Goal: Task Accomplishment & Management: Manage account settings

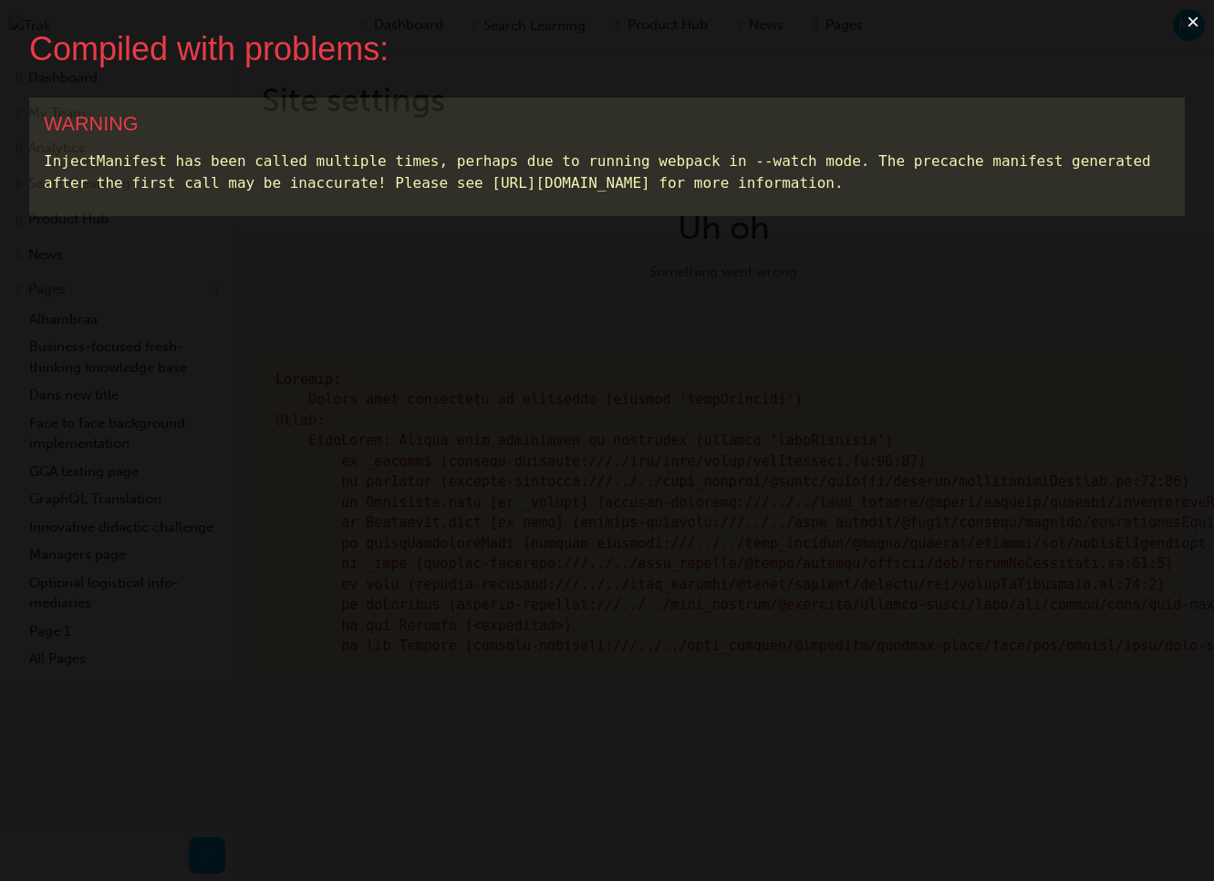
click at [1190, 26] on button "×" at bounding box center [1193, 22] width 42 height 44
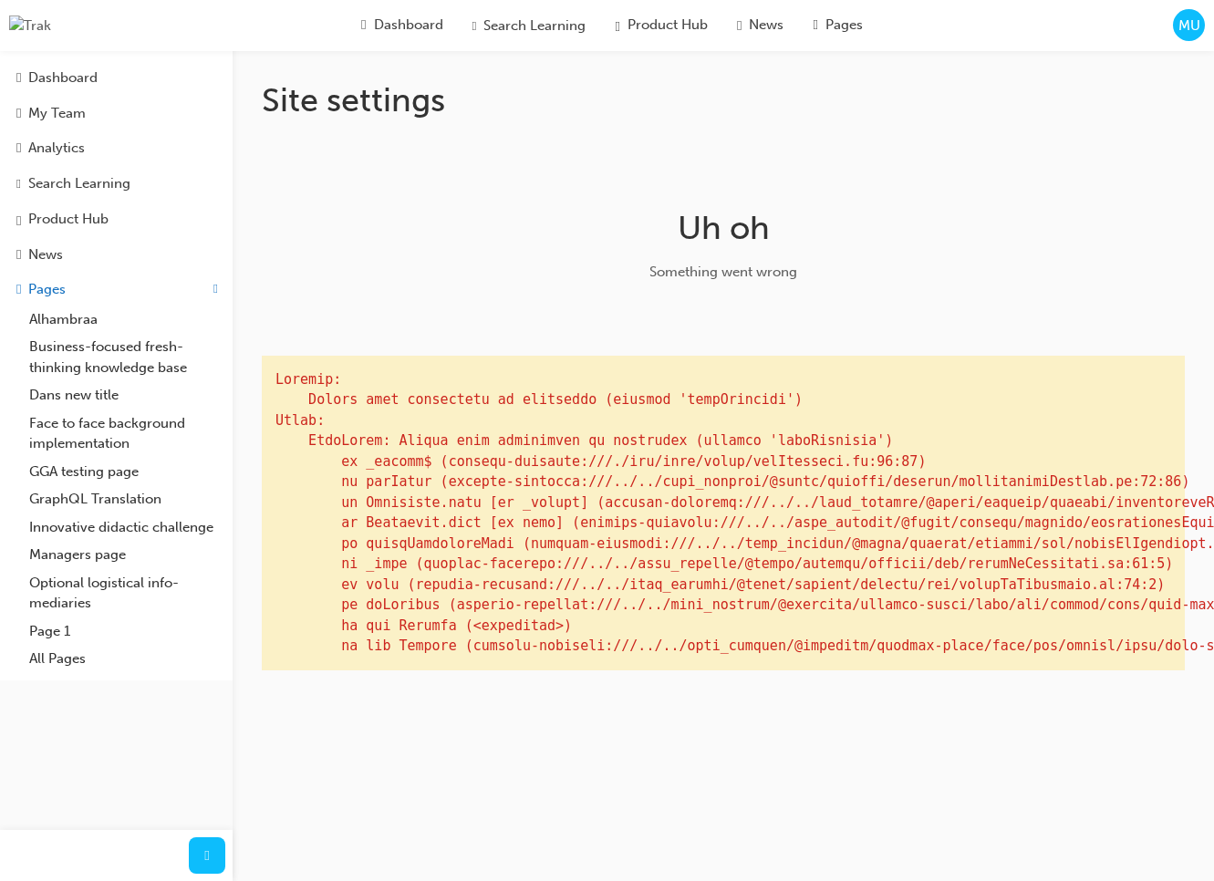
click at [1179, 36] on div "MU" at bounding box center [1189, 25] width 32 height 32
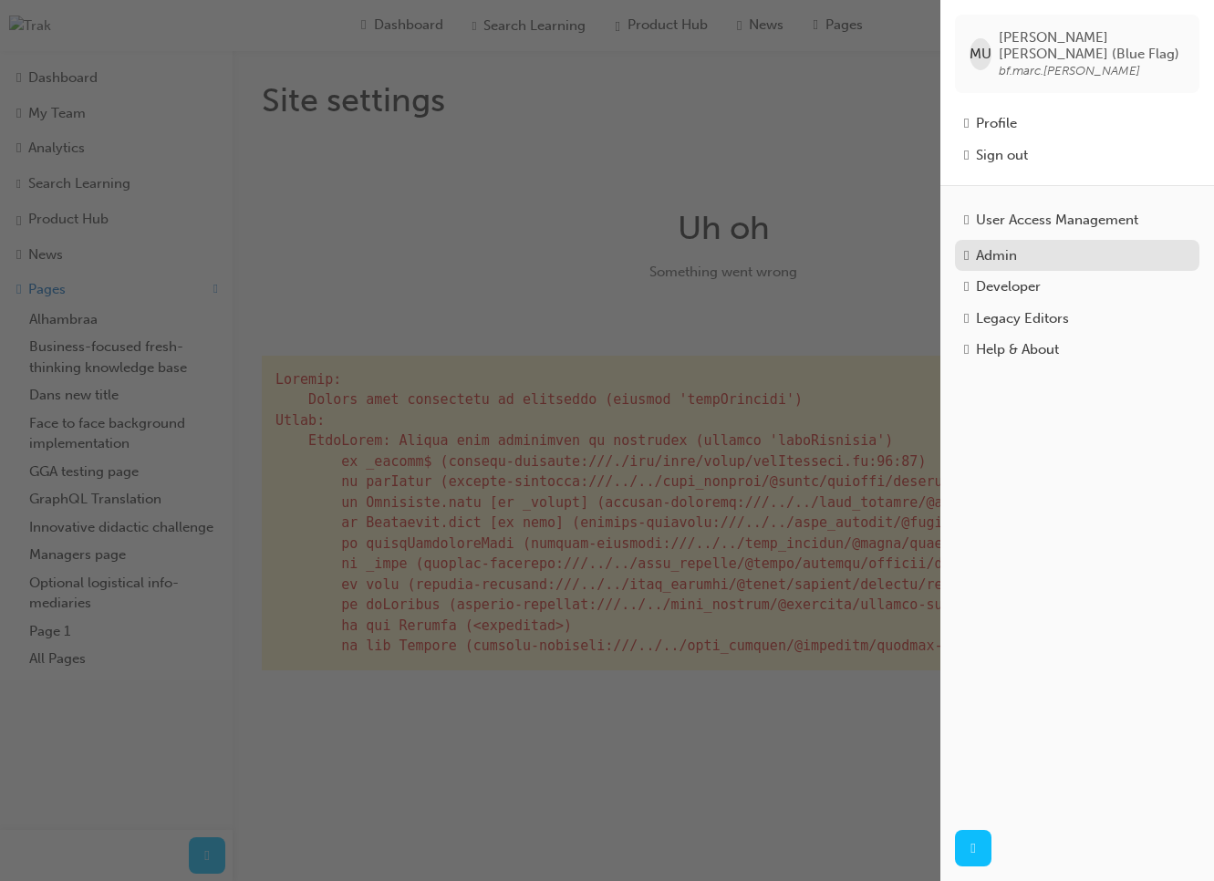
click at [1017, 251] on div "Admin" at bounding box center [996, 255] width 41 height 21
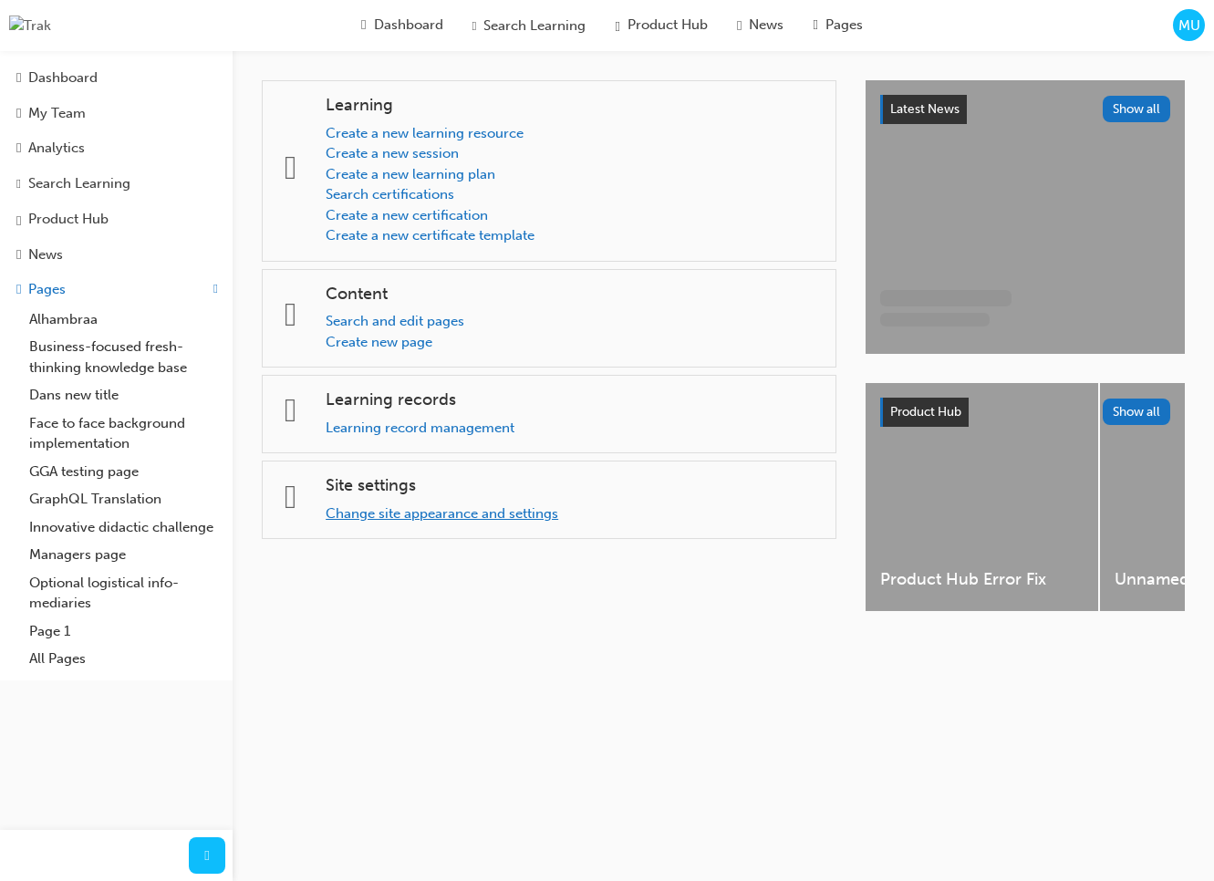
click at [444, 520] on link "Change site appearance and settings" at bounding box center [442, 513] width 233 height 16
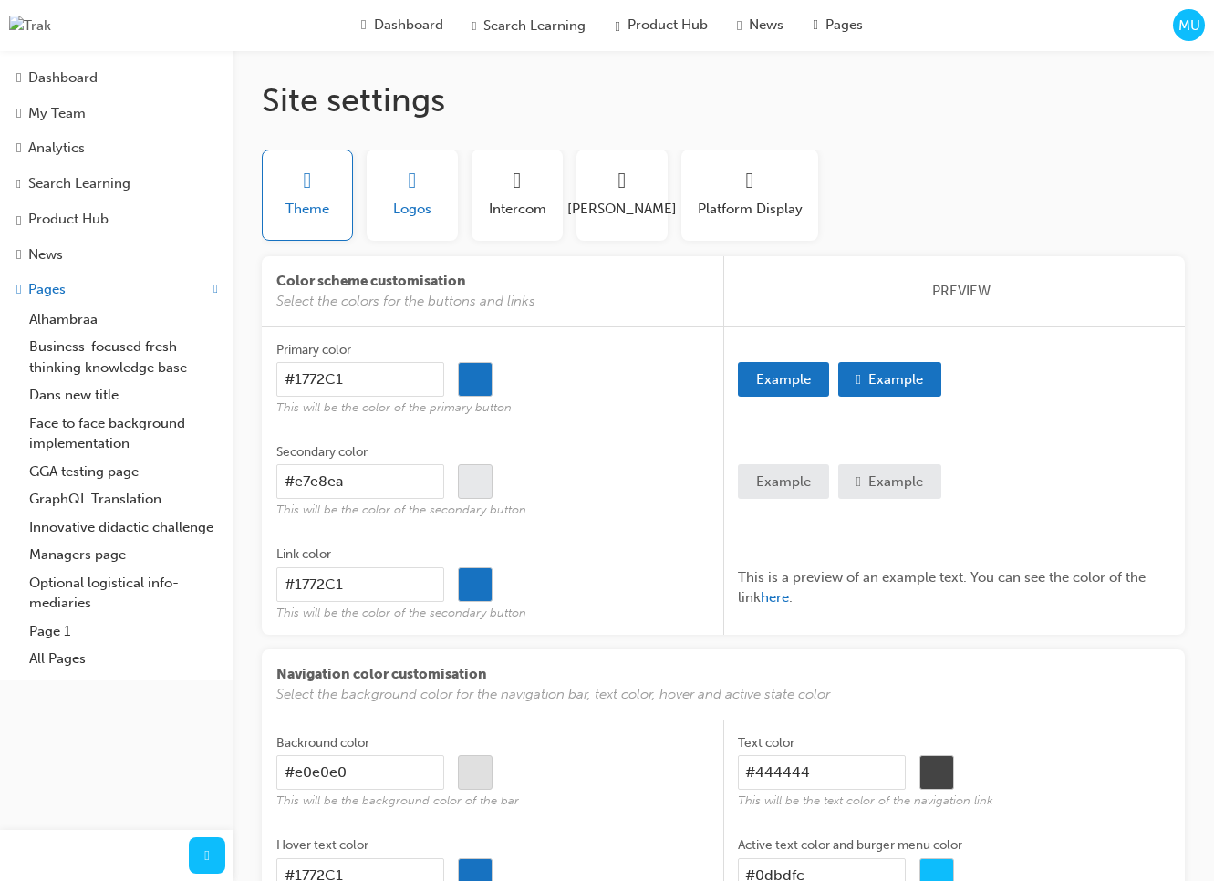
click at [425, 219] on span "Logos" at bounding box center [412, 209] width 38 height 21
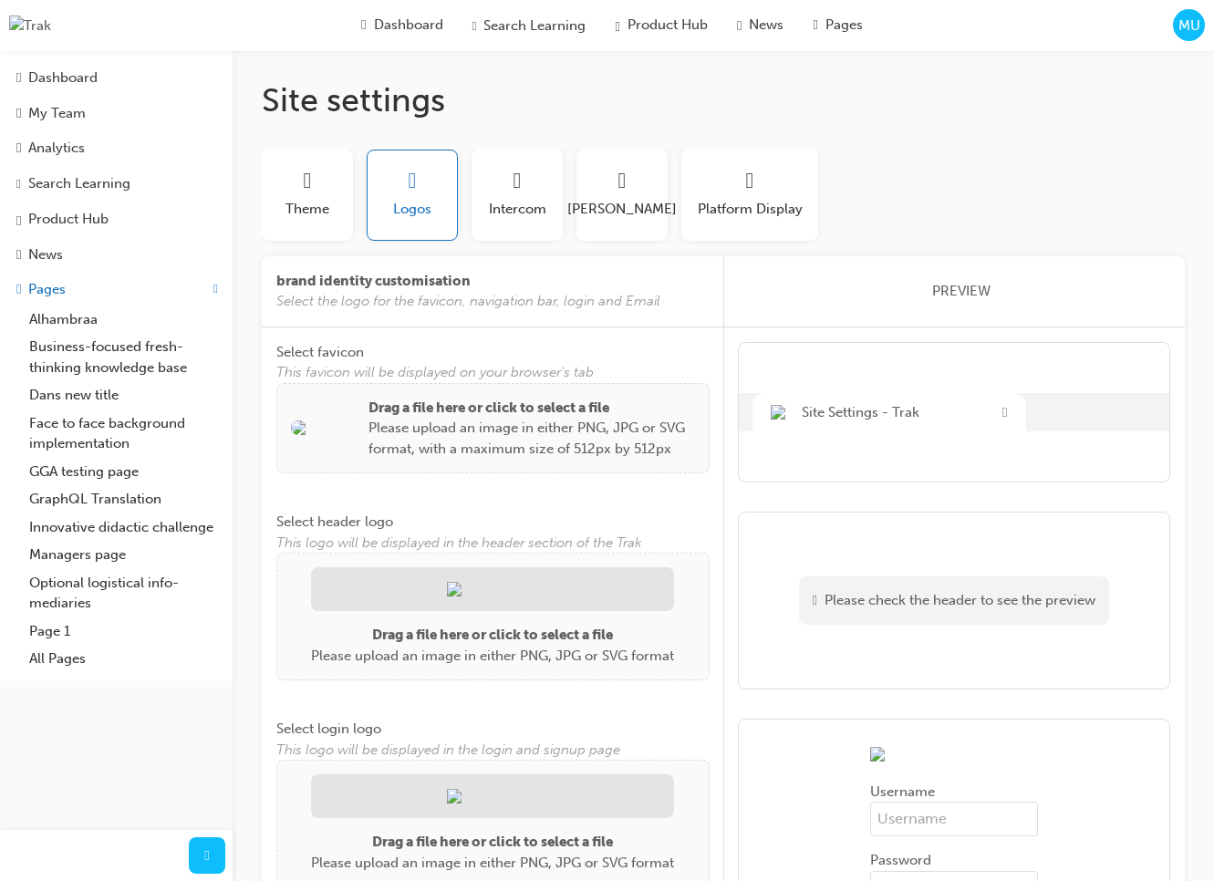
click at [454, 411] on p "Drag a file here or click to select a file" at bounding box center [532, 408] width 327 height 21
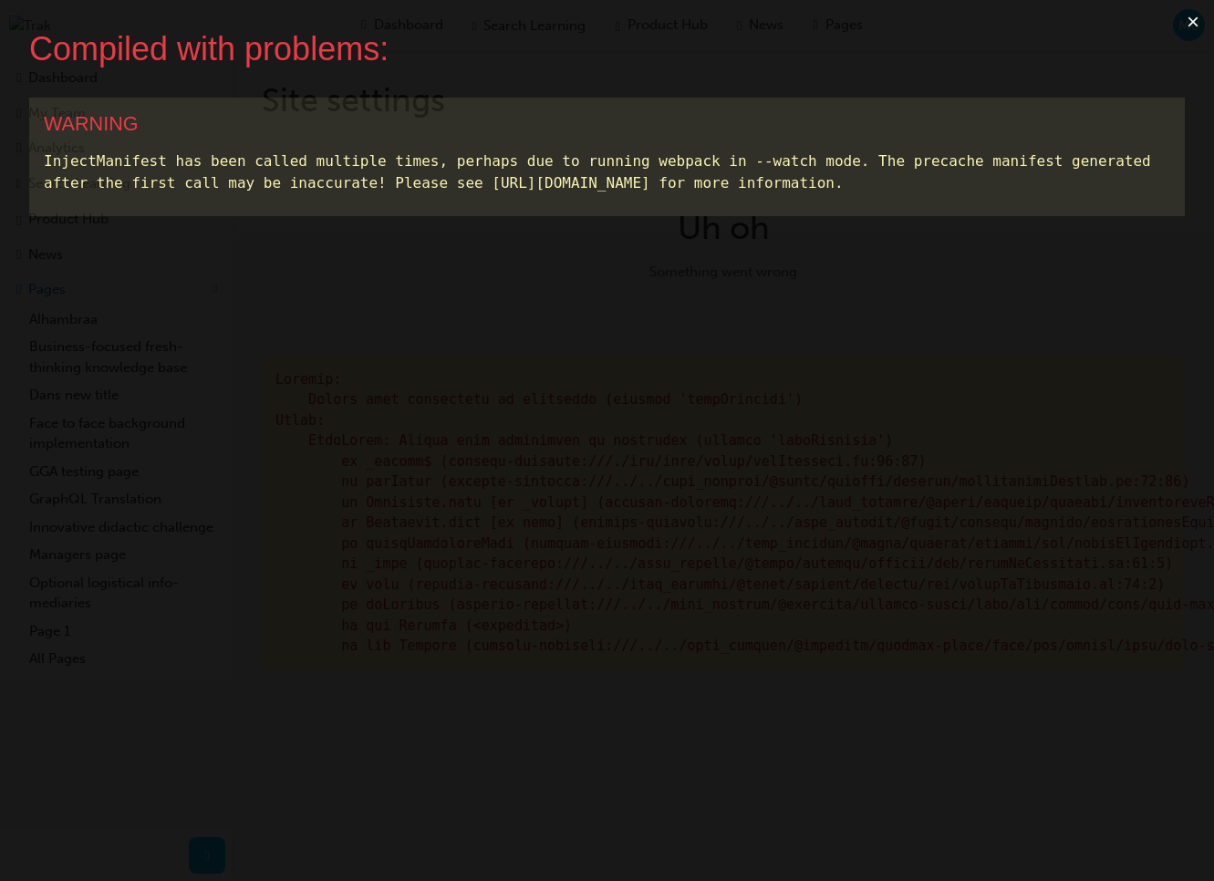
click at [1188, 25] on button "×" at bounding box center [1193, 22] width 42 height 44
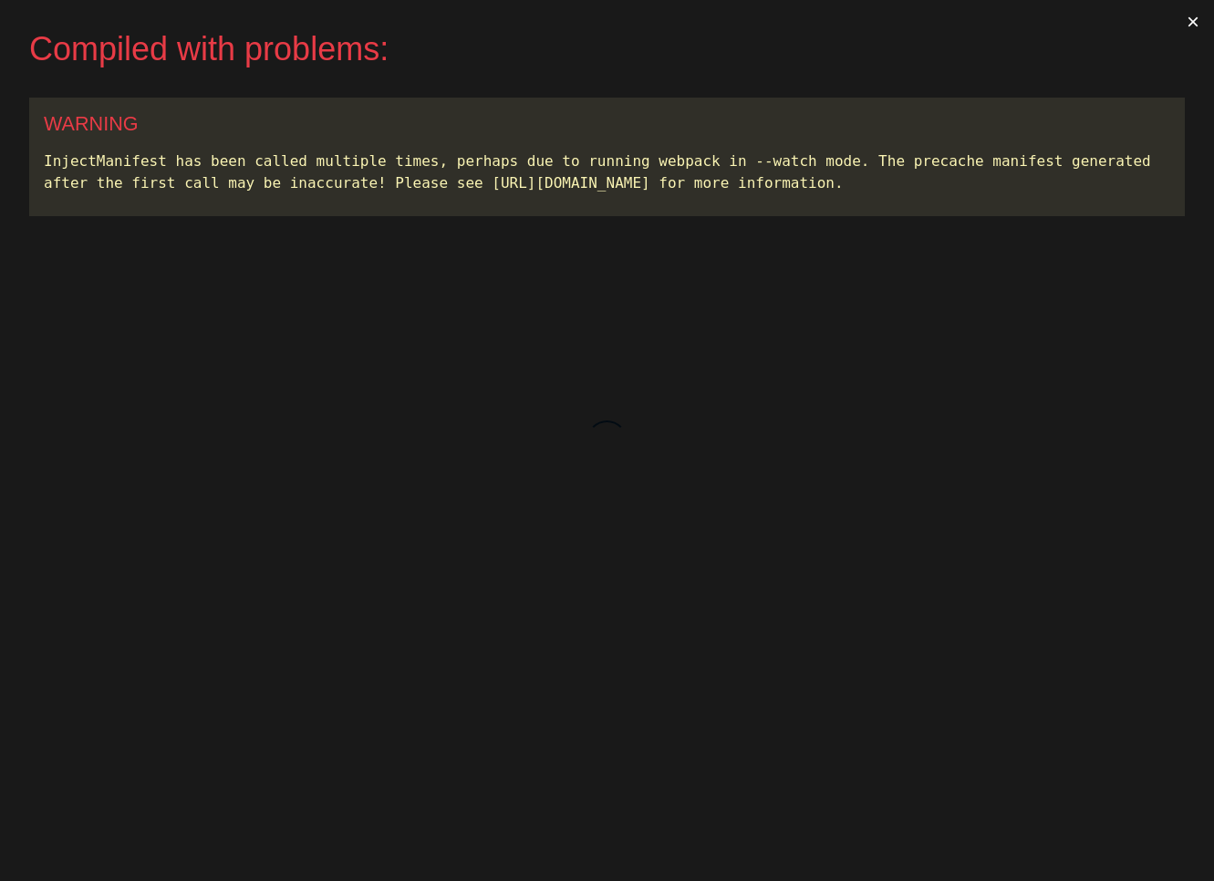
click at [1198, 21] on button "×" at bounding box center [1193, 22] width 42 height 44
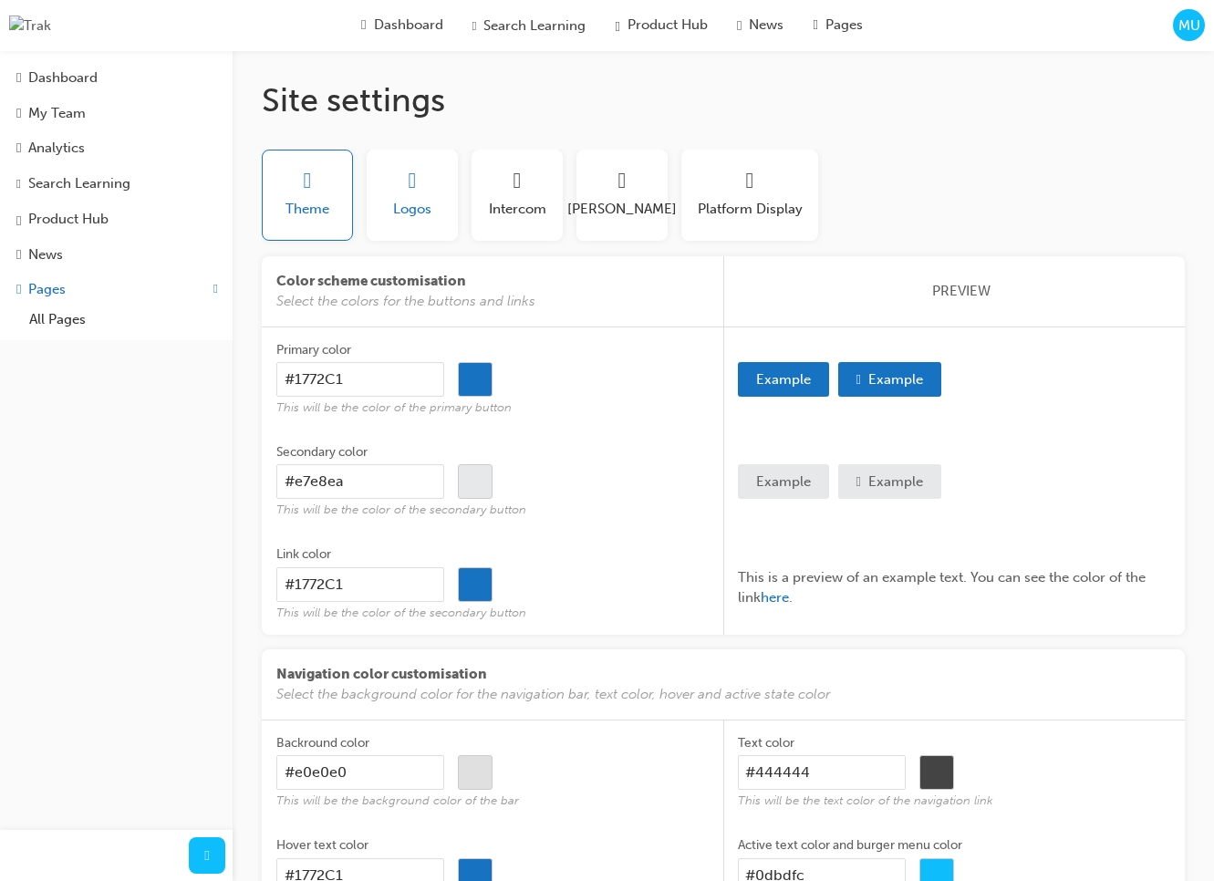
click at [373, 237] on button "Logos" at bounding box center [412, 195] width 91 height 91
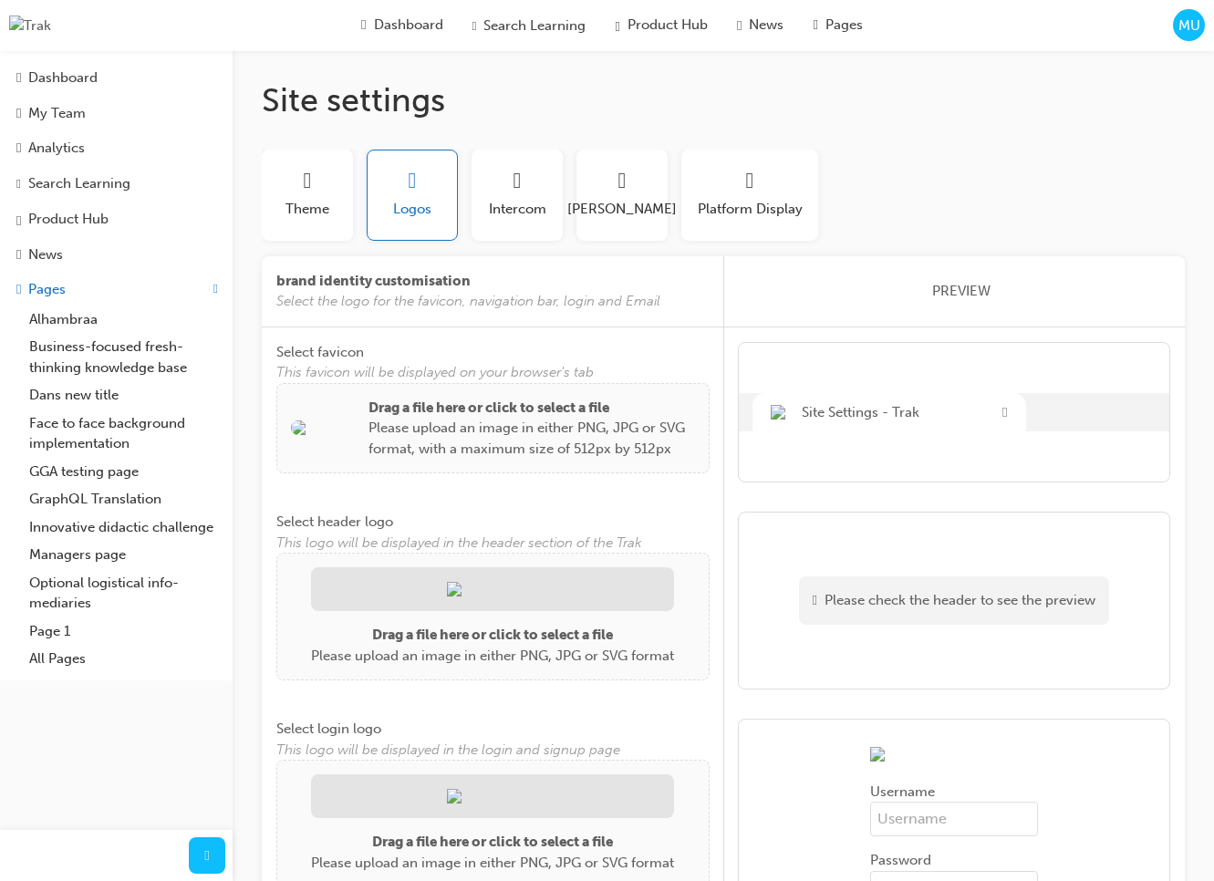
click at [340, 410] on div "Drag a file here or click to select a file Please upload an image in either PNG…" at bounding box center [493, 429] width 404 height 62
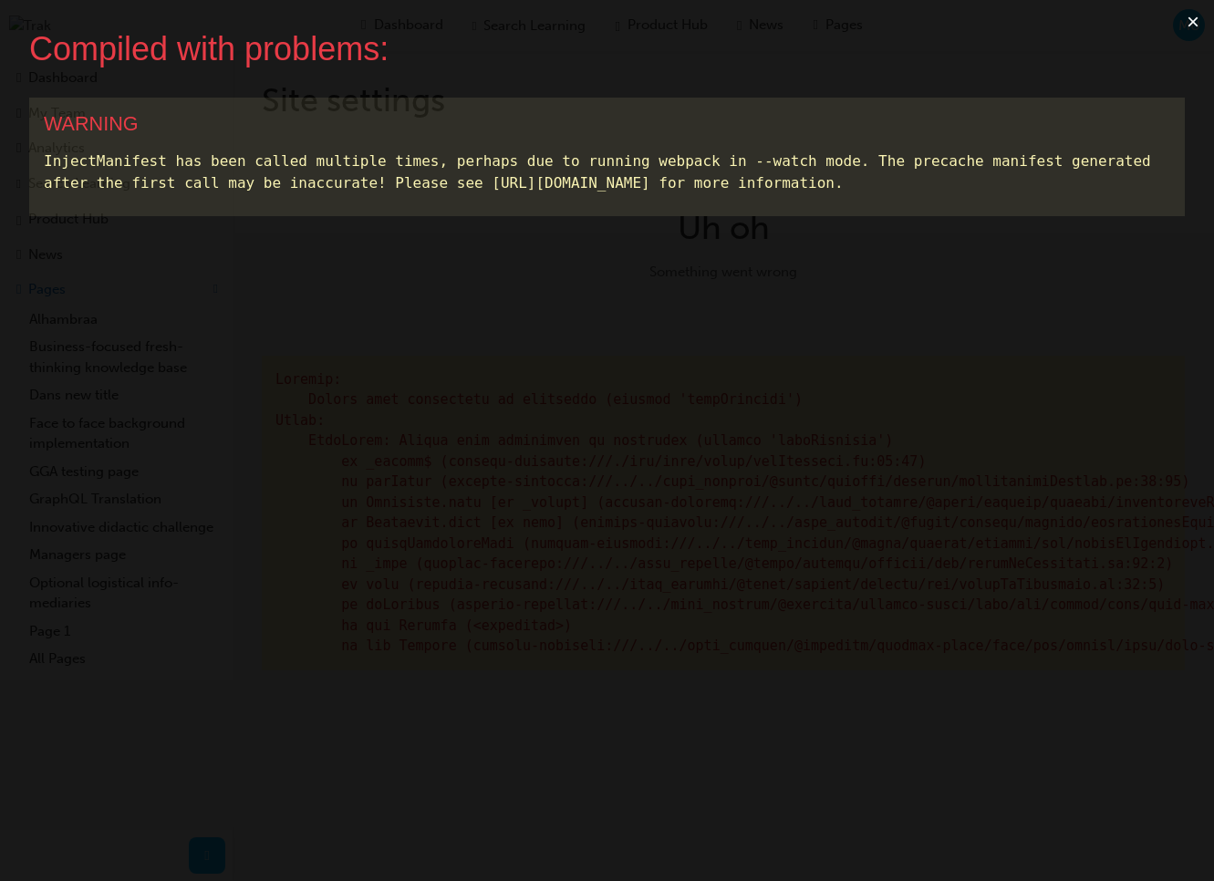
click at [915, 113] on div "WARNING" at bounding box center [607, 124] width 1126 height 24
click at [1193, 20] on button "×" at bounding box center [1193, 22] width 42 height 44
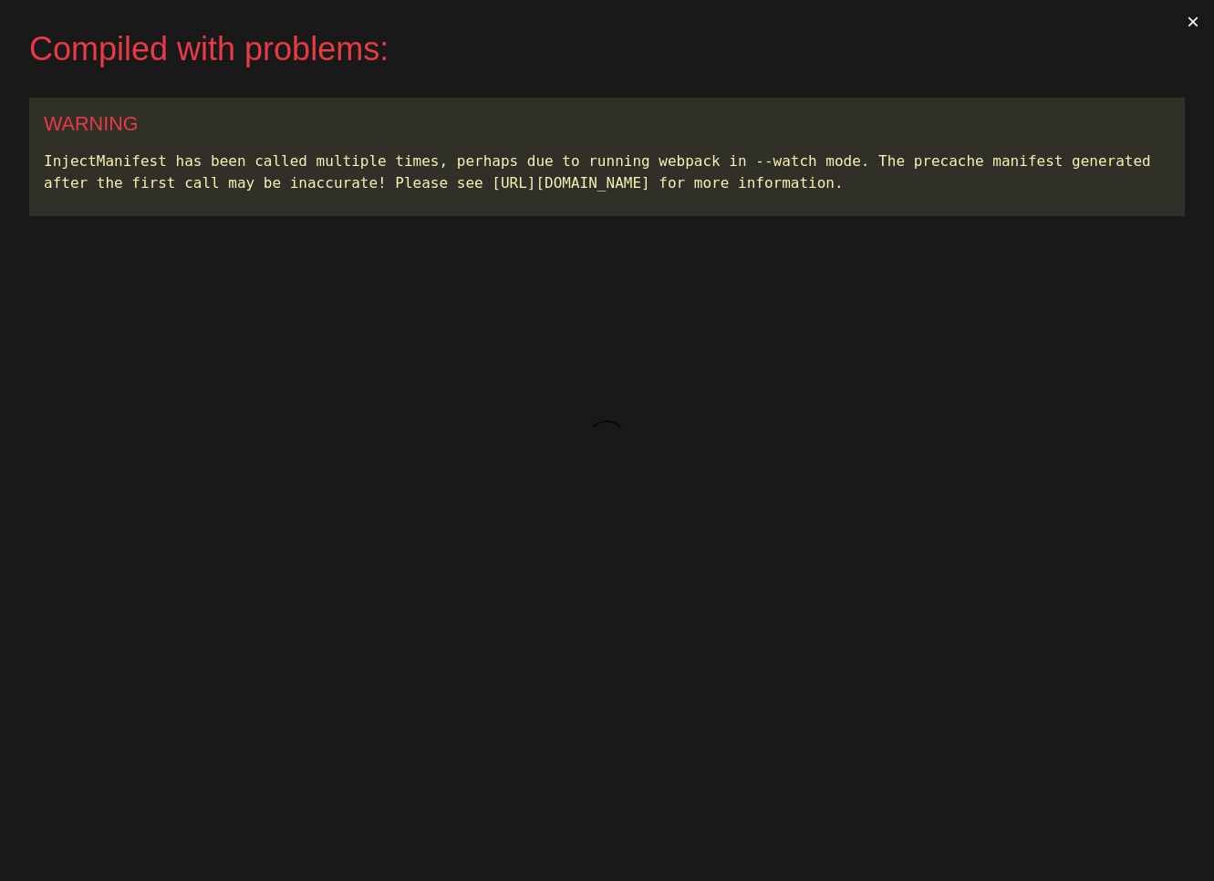
click at [1196, 23] on button "×" at bounding box center [1193, 22] width 42 height 44
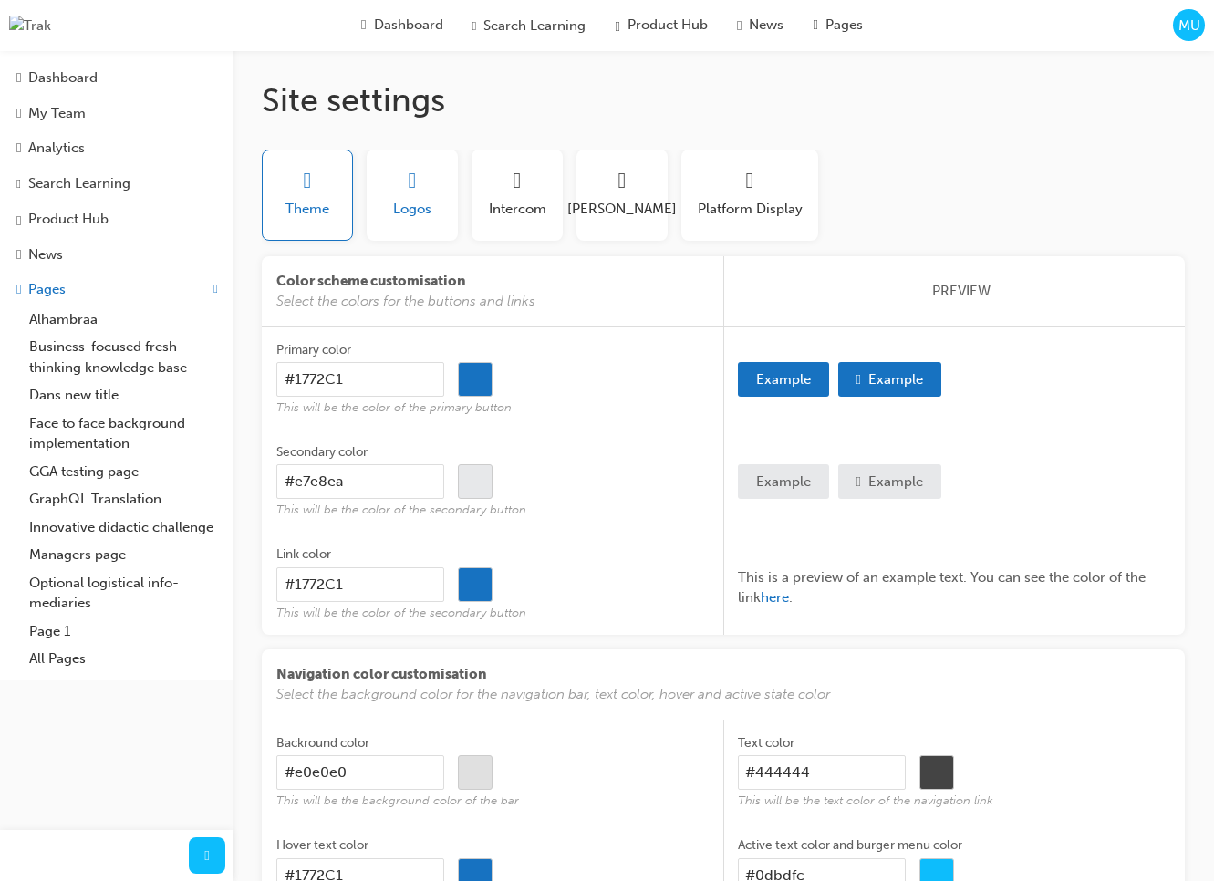
click at [445, 223] on button "Logos" at bounding box center [412, 195] width 91 height 91
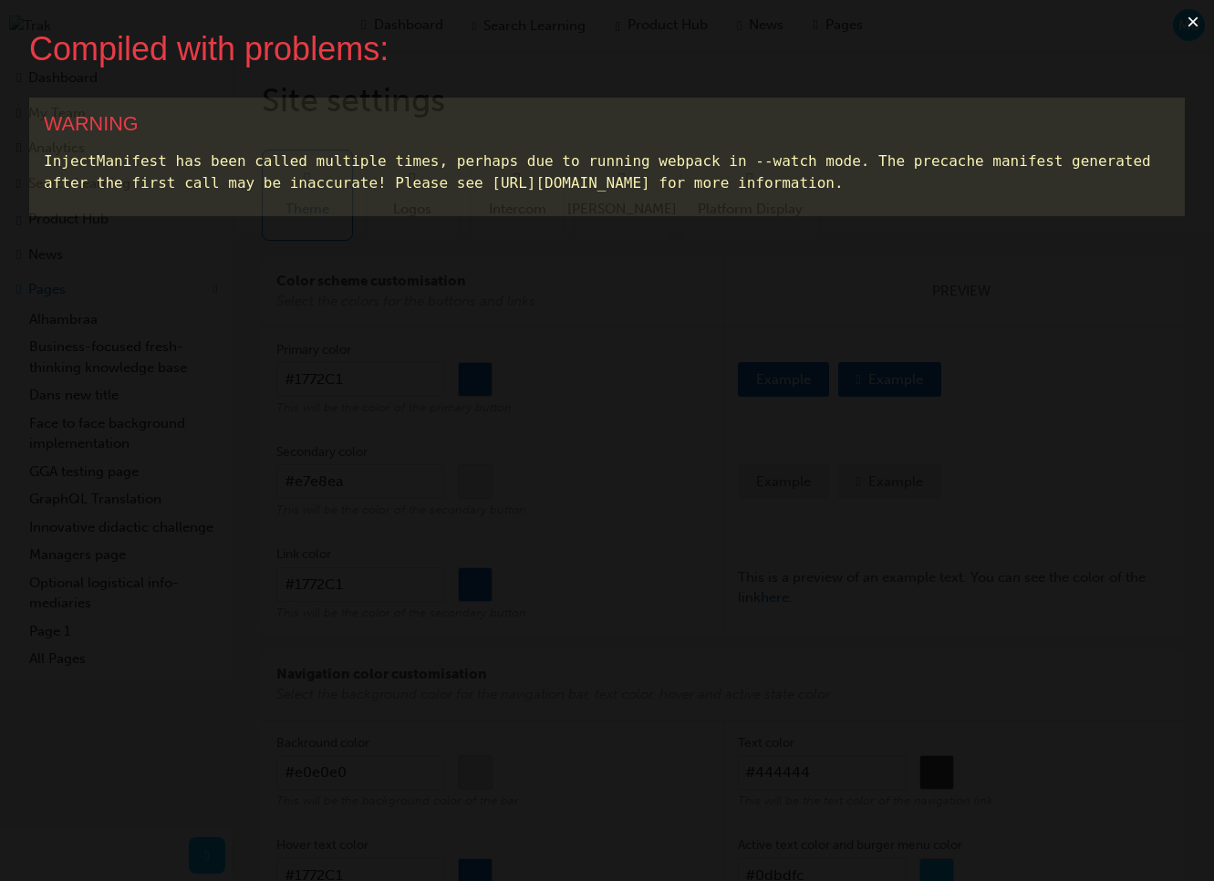
click at [1189, 26] on button "×" at bounding box center [1193, 22] width 42 height 44
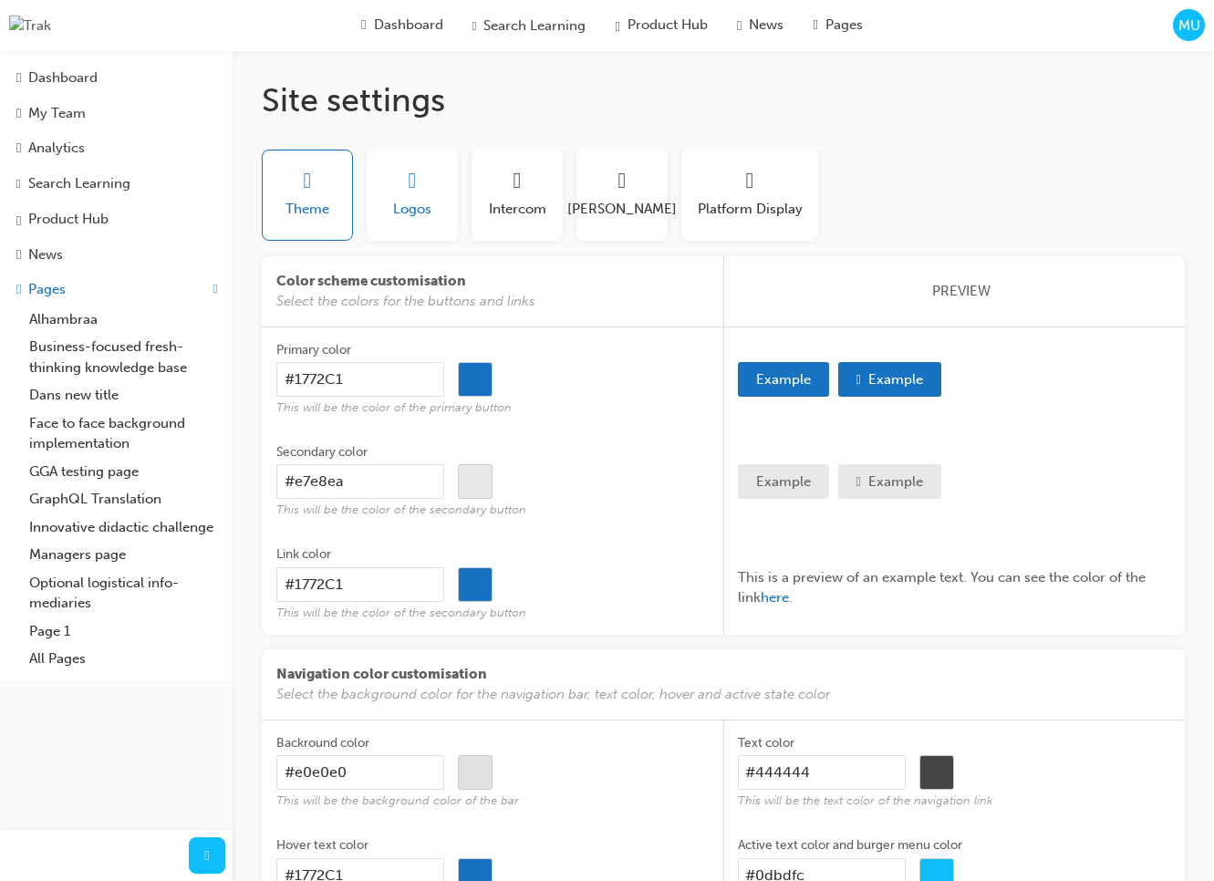
click at [435, 217] on button "Logos" at bounding box center [412, 195] width 91 height 91
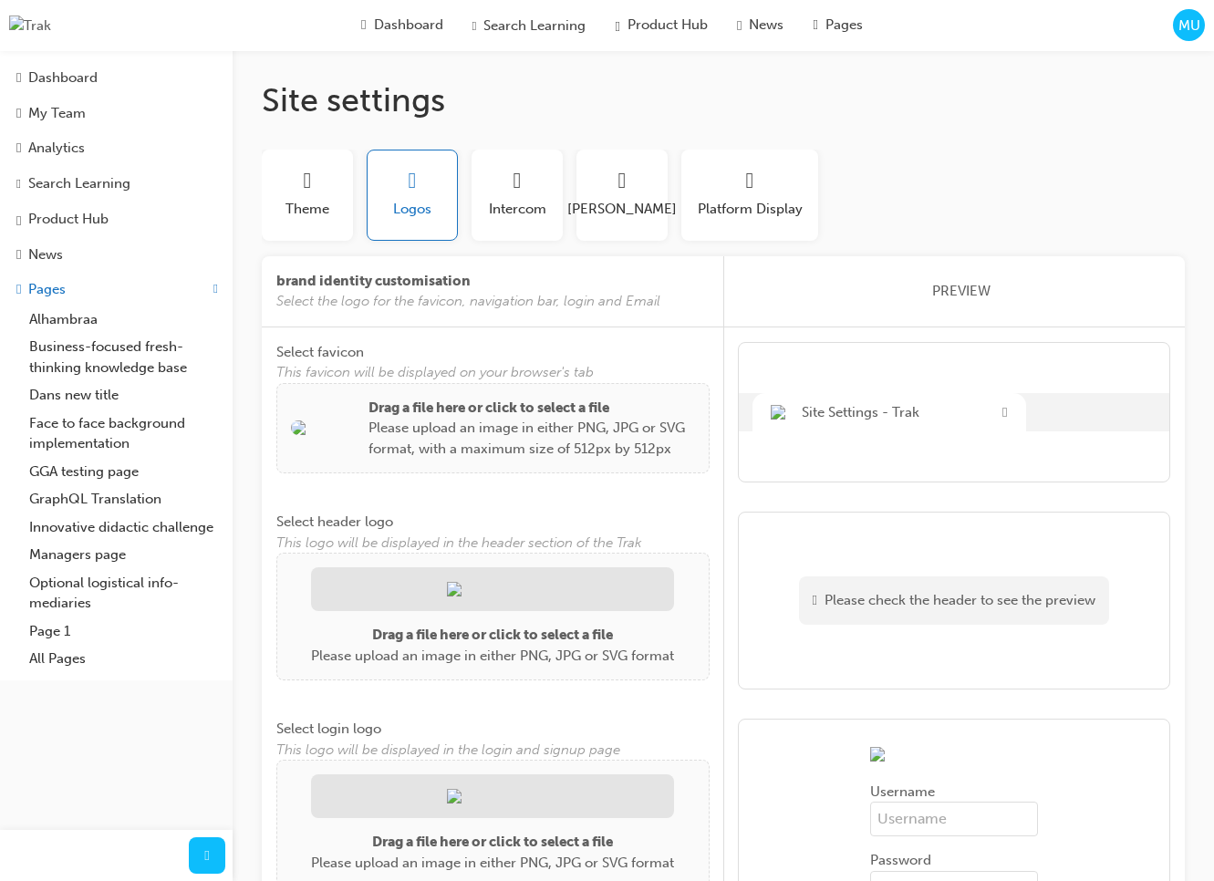
click at [390, 444] on p "Please upload an image in either PNG, JPG or SVG format, with a maximum size of…" at bounding box center [532, 438] width 327 height 41
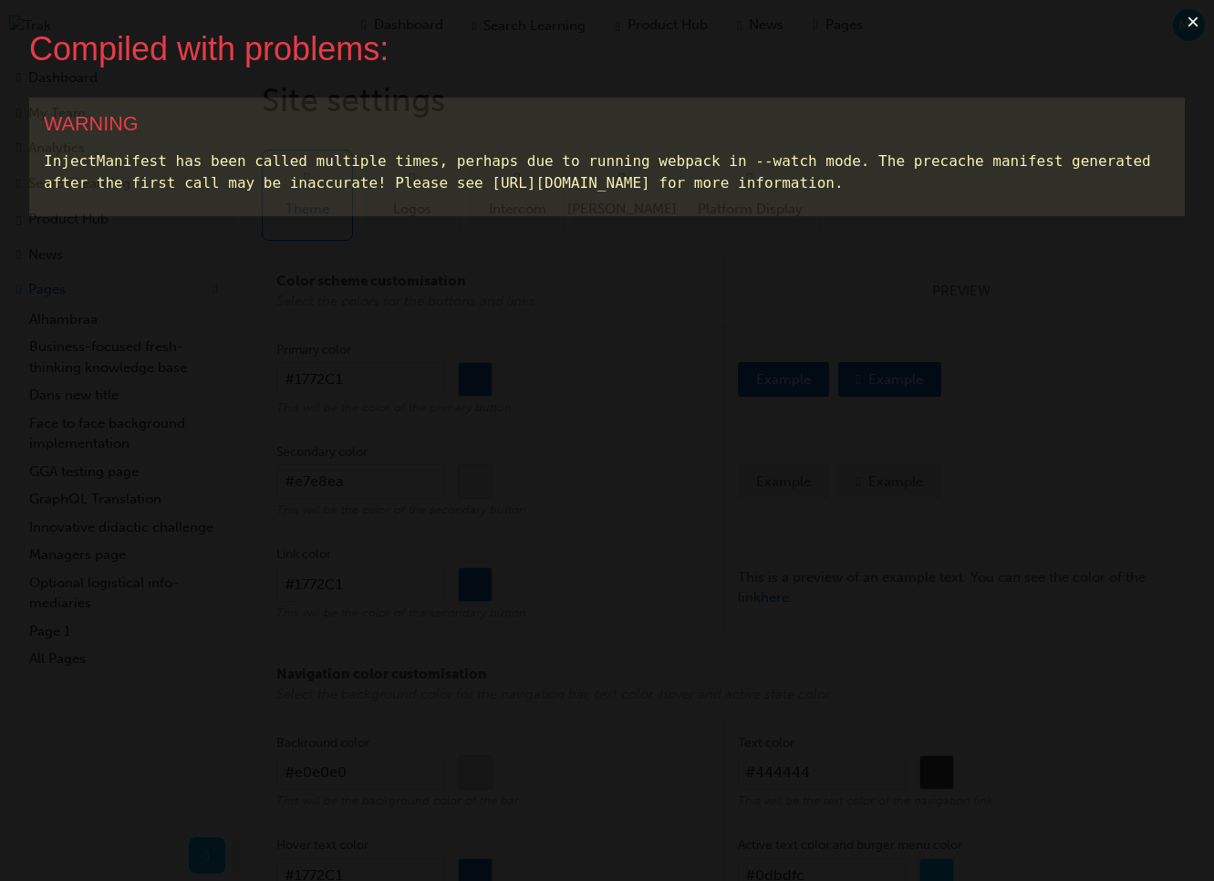
click at [1201, 21] on button "×" at bounding box center [1193, 22] width 42 height 44
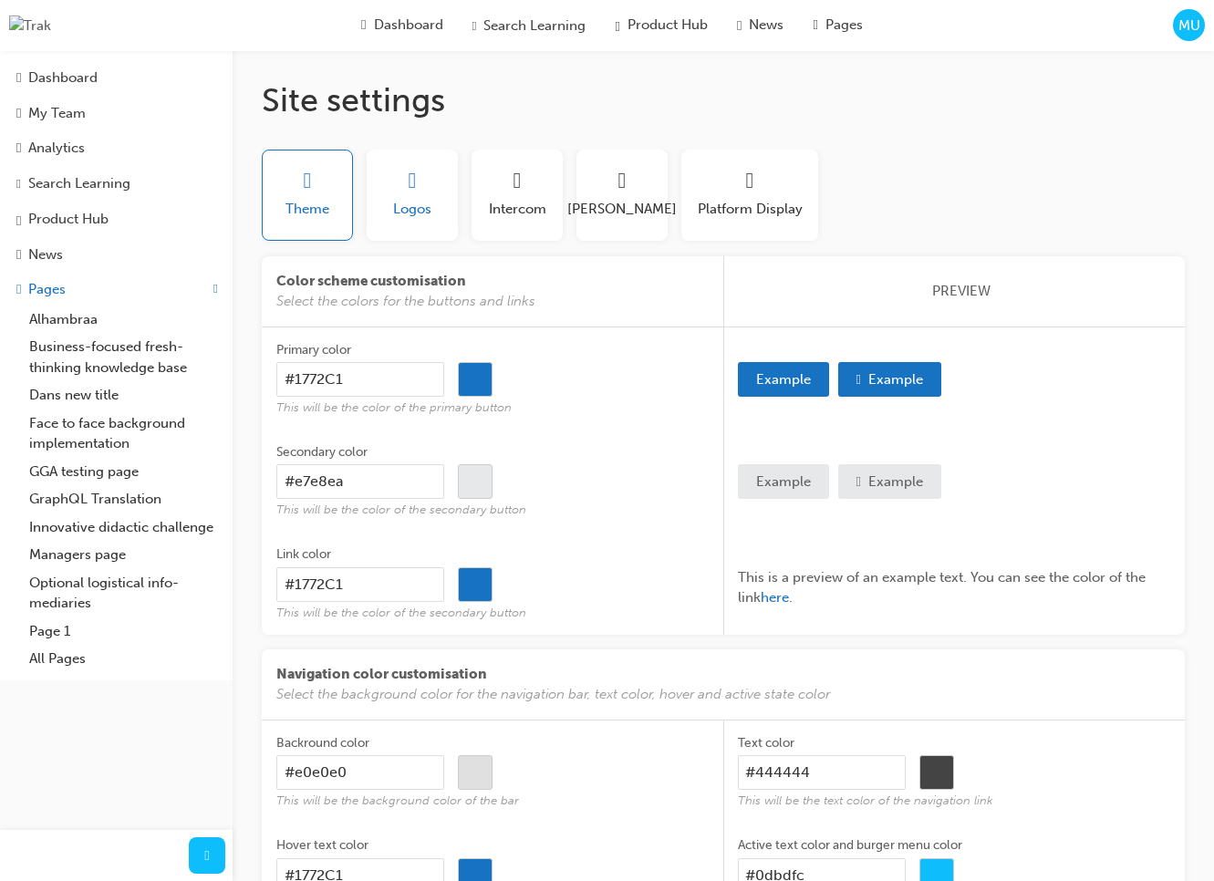
click at [407, 202] on span "Logos" at bounding box center [412, 209] width 38 height 21
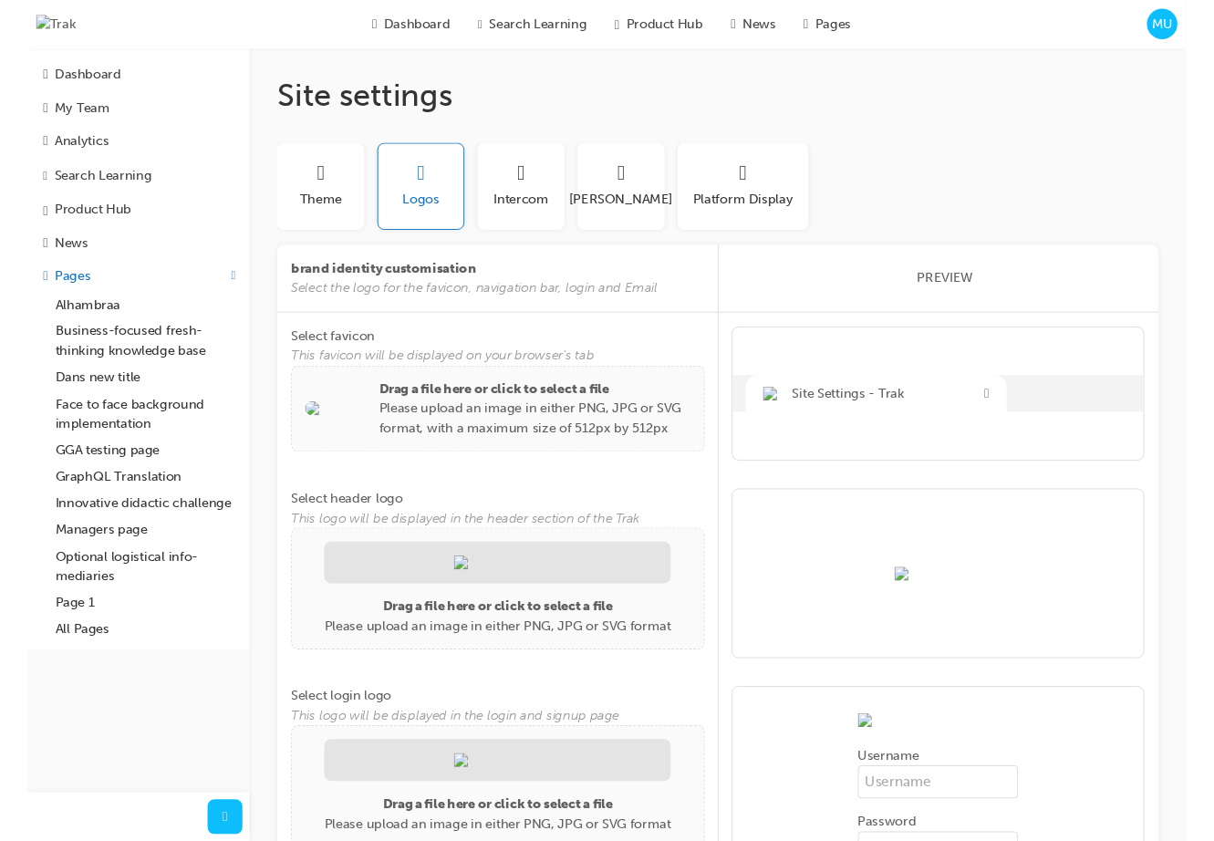
scroll to position [111, 0]
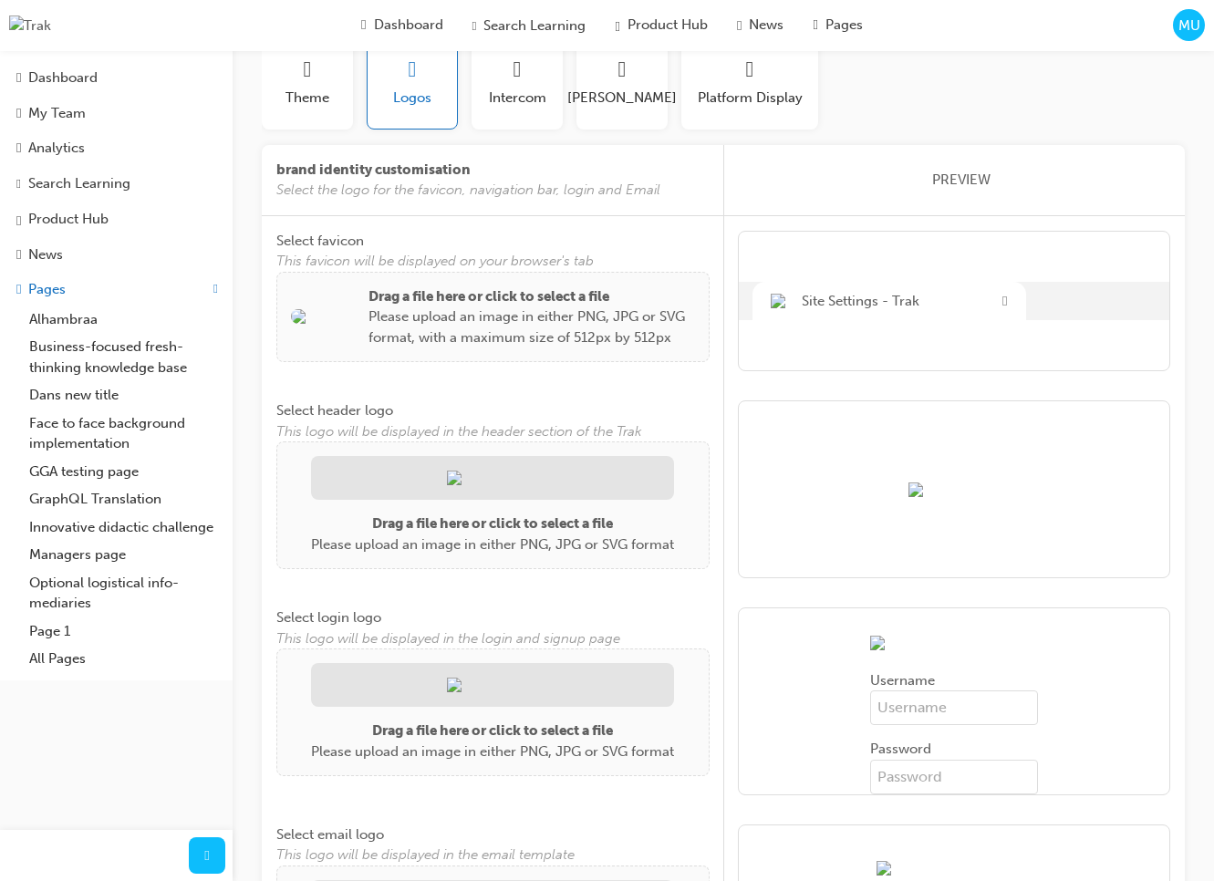
click at [494, 491] on div at bounding box center [492, 478] width 363 height 44
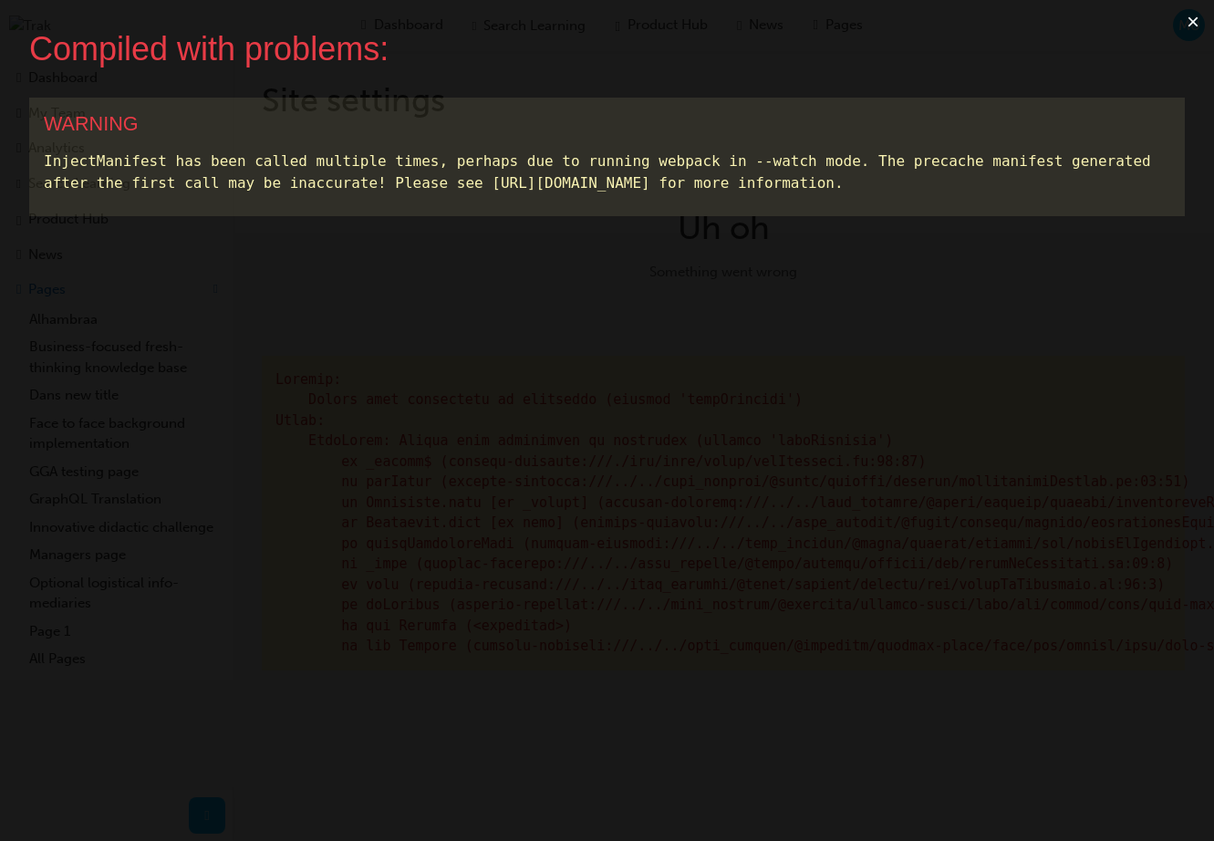
scroll to position [0, 0]
click at [1196, 22] on button "×" at bounding box center [1193, 22] width 42 height 44
